Goal: Task Accomplishment & Management: Use online tool/utility

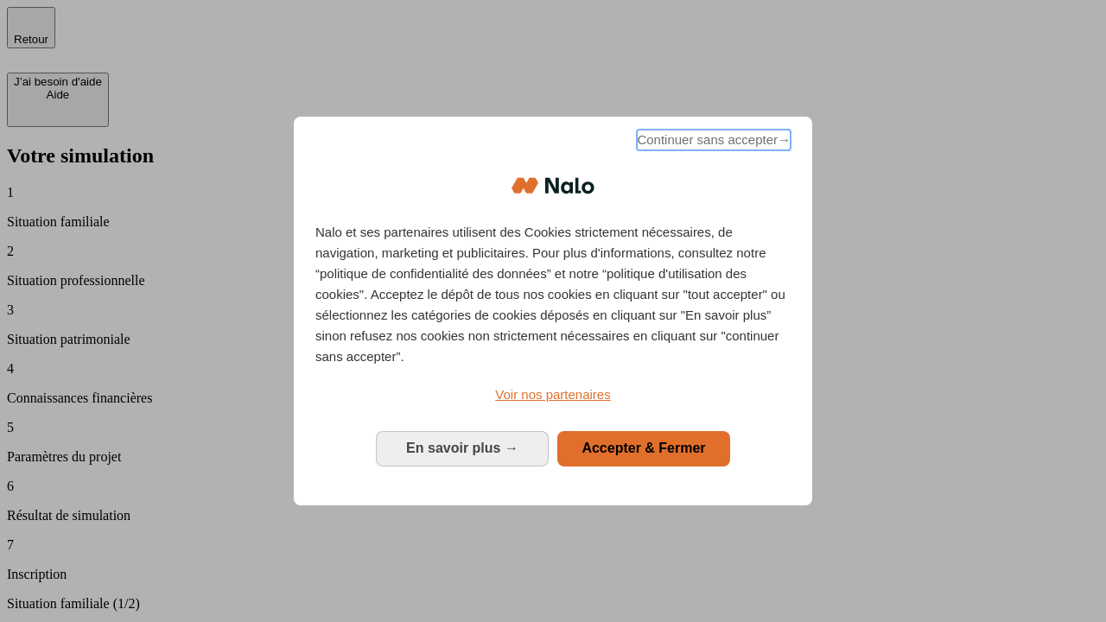
click at [712, 143] on span "Continuer sans accepter →" at bounding box center [714, 140] width 154 height 21
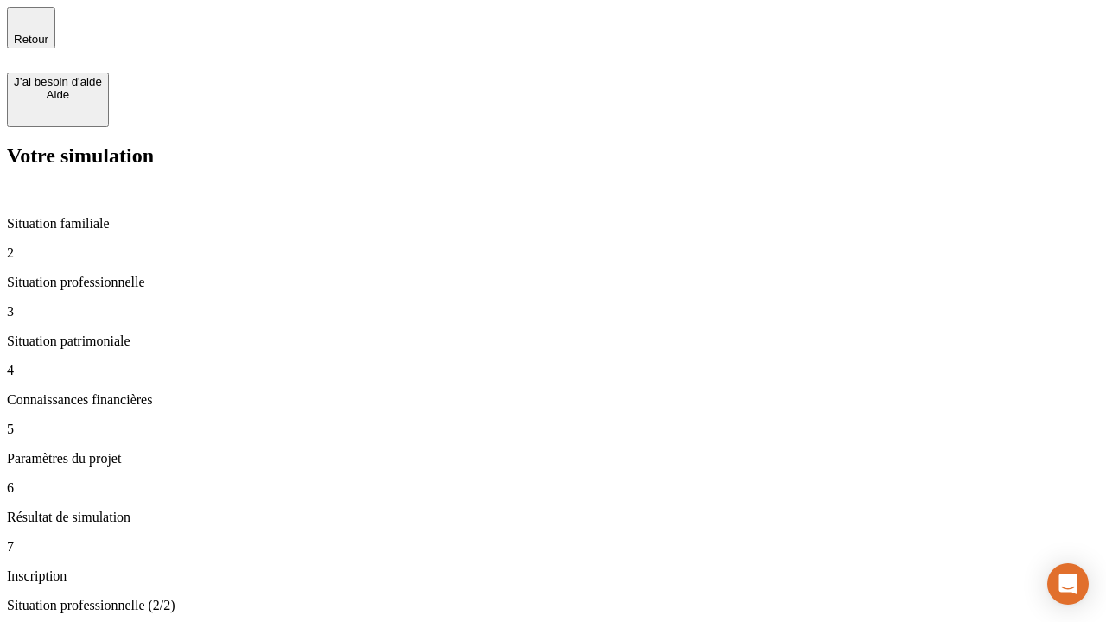
type input "30 000"
type input "1 000"
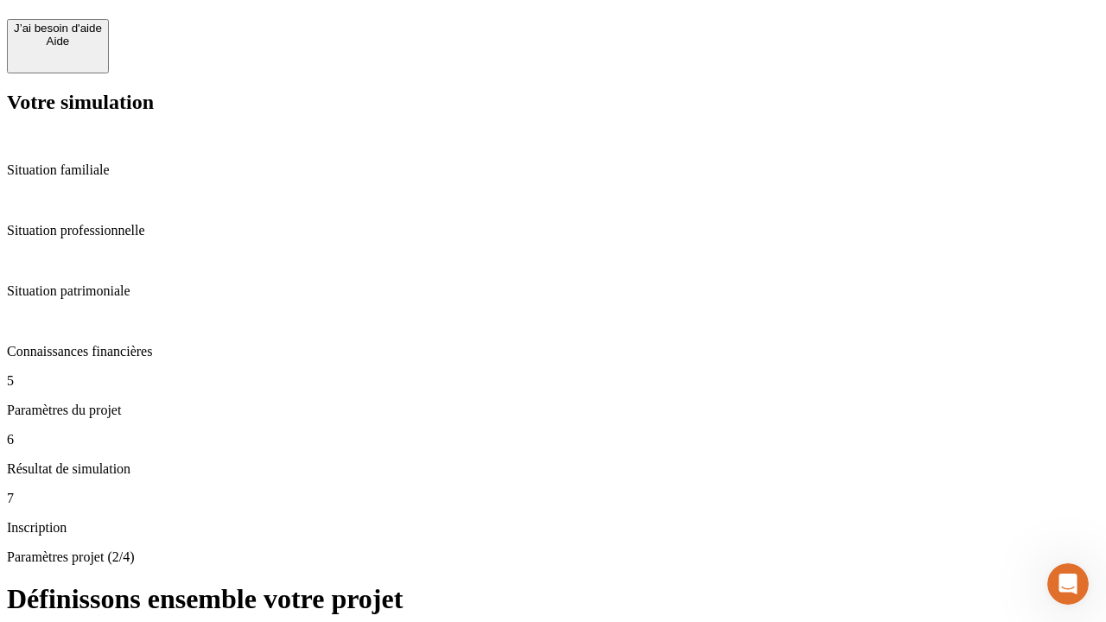
scroll to position [17, 0]
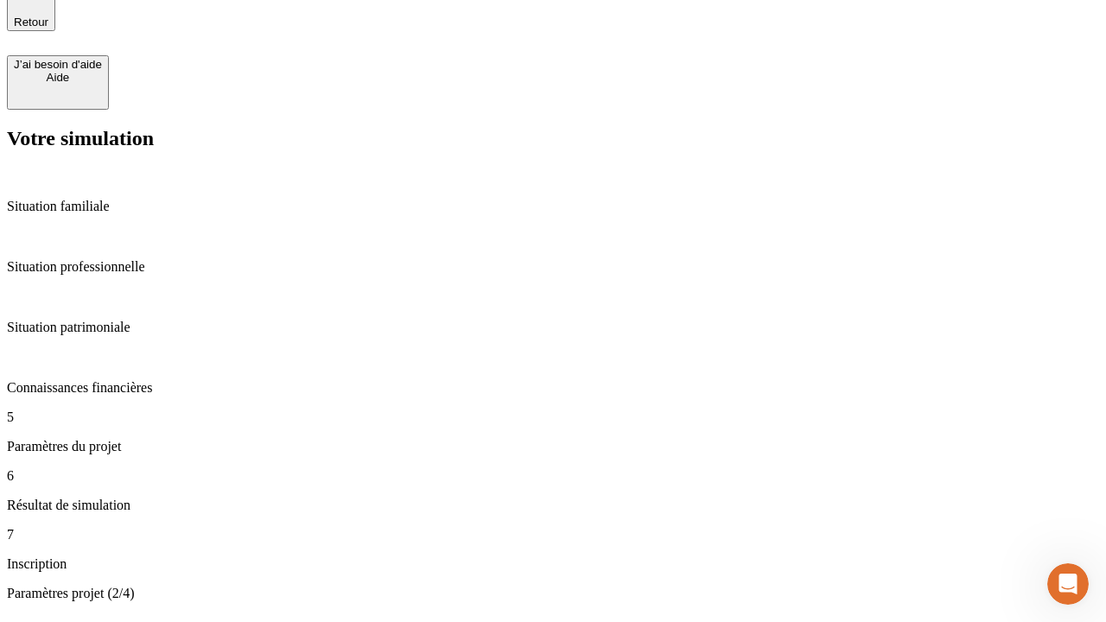
type input "65"
type input "5 000"
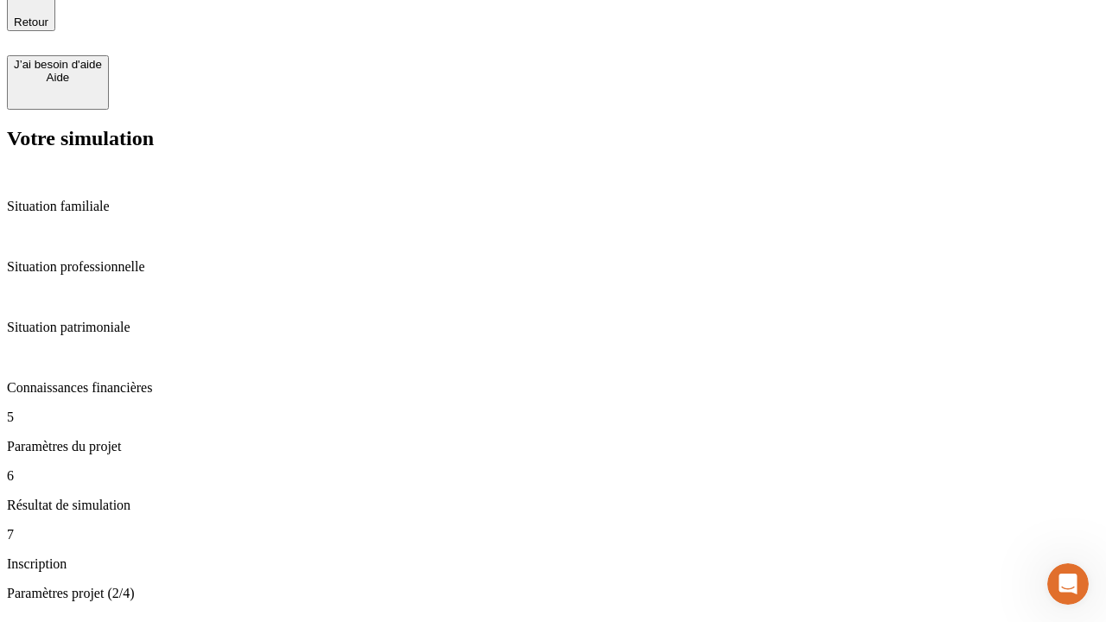
type input "640"
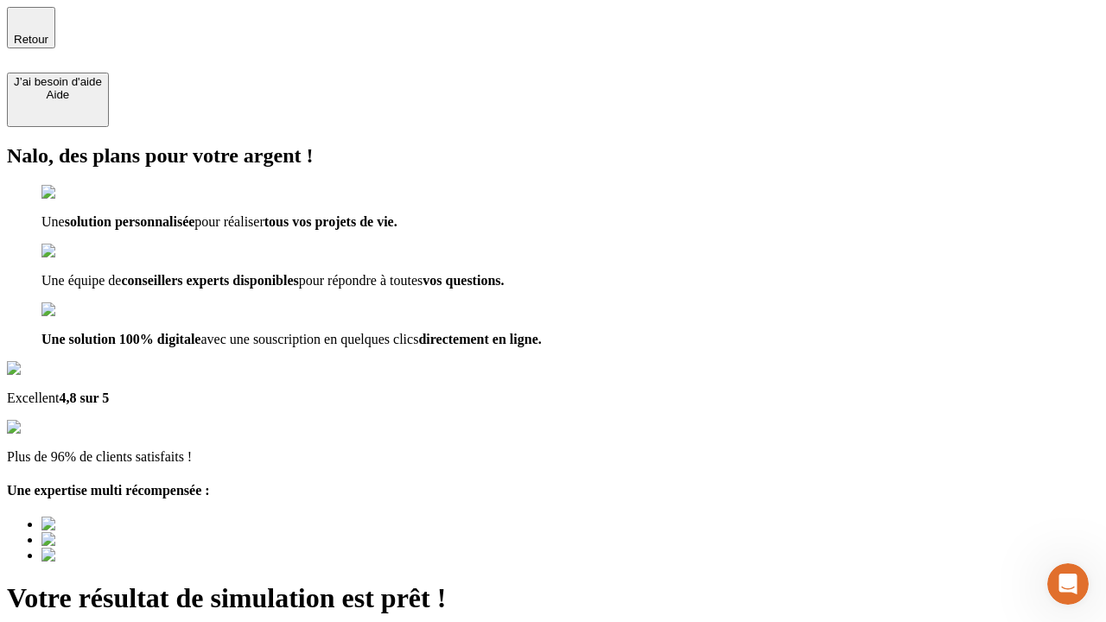
type input "[EMAIL_ADDRESS][DOMAIN_NAME]"
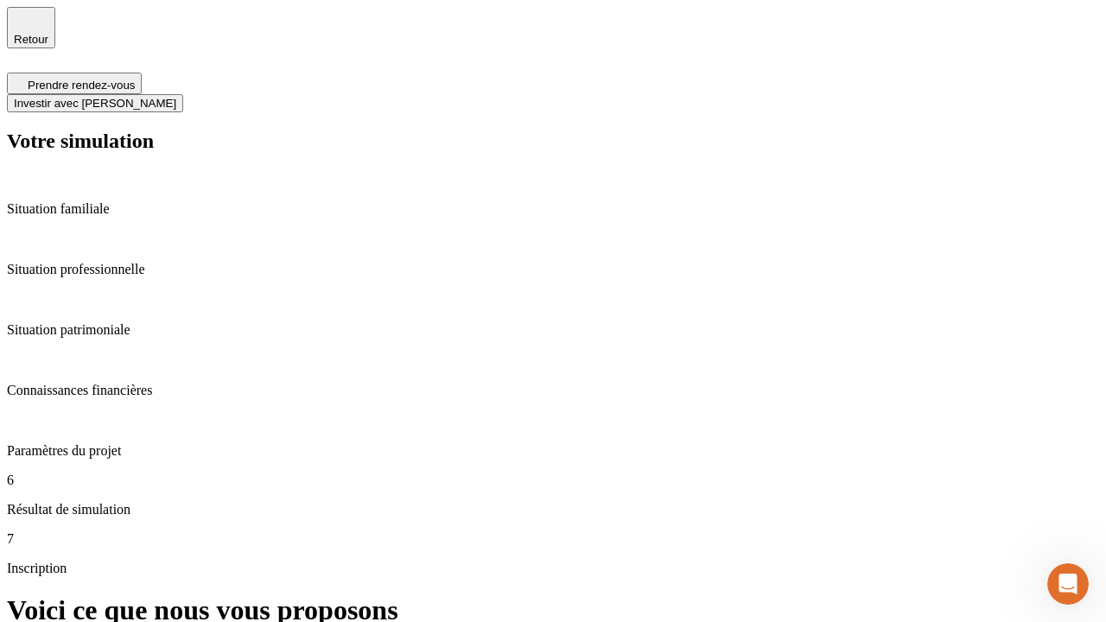
click at [176, 97] on span "Investir avec [PERSON_NAME]" at bounding box center [95, 103] width 162 height 13
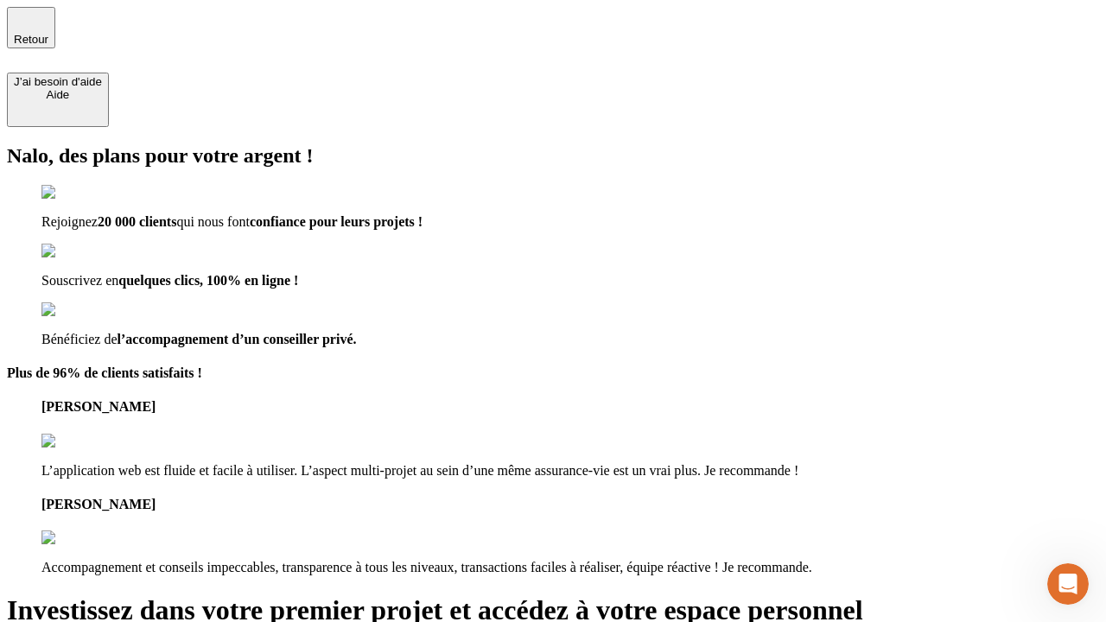
type input "[PERSON_NAME][EMAIL_ADDRESS][DOMAIN_NAME]"
